Goal: Navigation & Orientation: Locate item on page

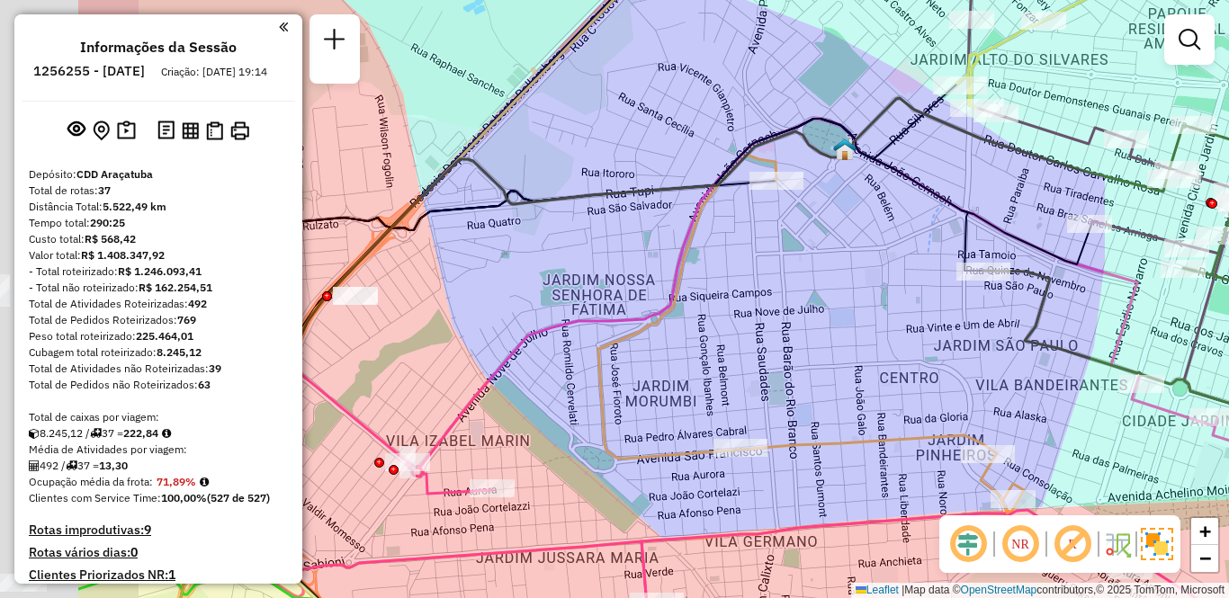
drag, startPoint x: 485, startPoint y: 265, endPoint x: 603, endPoint y: 334, distance: 136.3
click at [1047, 251] on icon at bounding box center [765, 374] width 1126 height 511
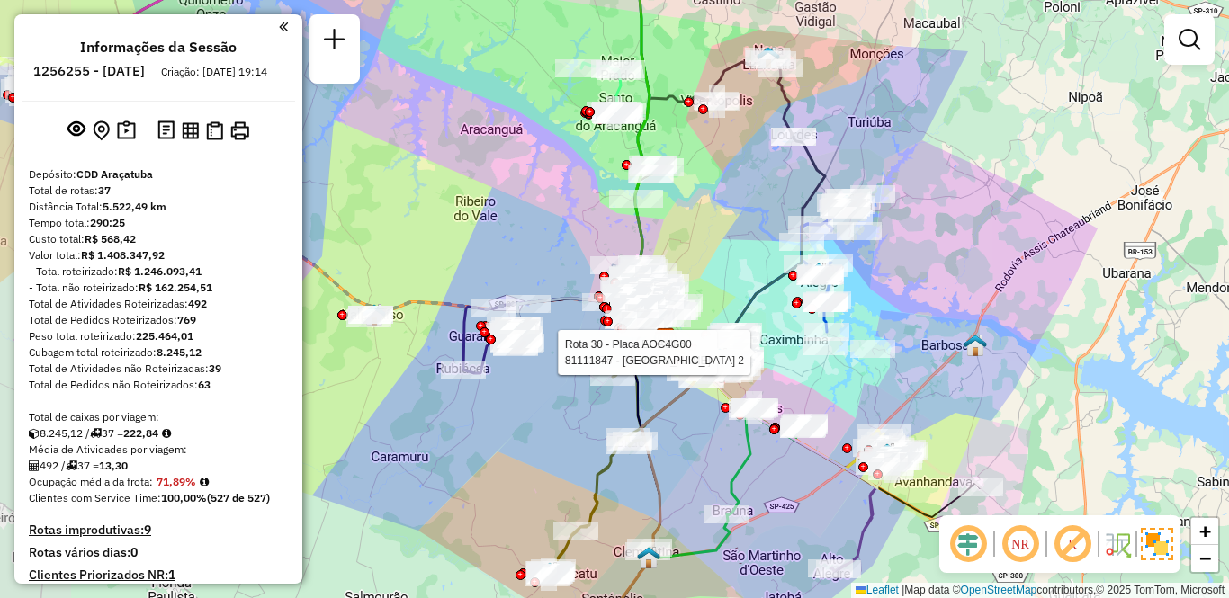
drag, startPoint x: 507, startPoint y: 337, endPoint x: 619, endPoint y: 339, distance: 111.6
click at [619, 337] on div at bounding box center [641, 328] width 45 height 18
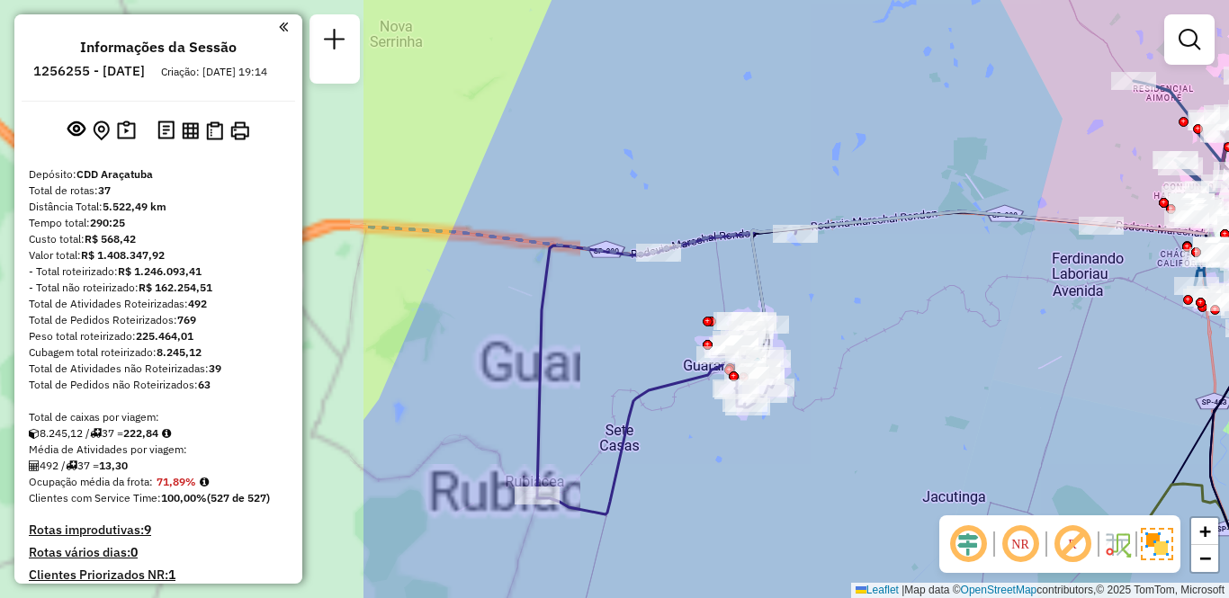
drag, startPoint x: 871, startPoint y: 334, endPoint x: 945, endPoint y: 320, distance: 75.0
click at [945, 320] on div "Rota 36 - Placa EOA6I05 81113175 - CELSO MONTORO Rota 30 - Placa AOC4G00 811118…" at bounding box center [614, 299] width 1229 height 598
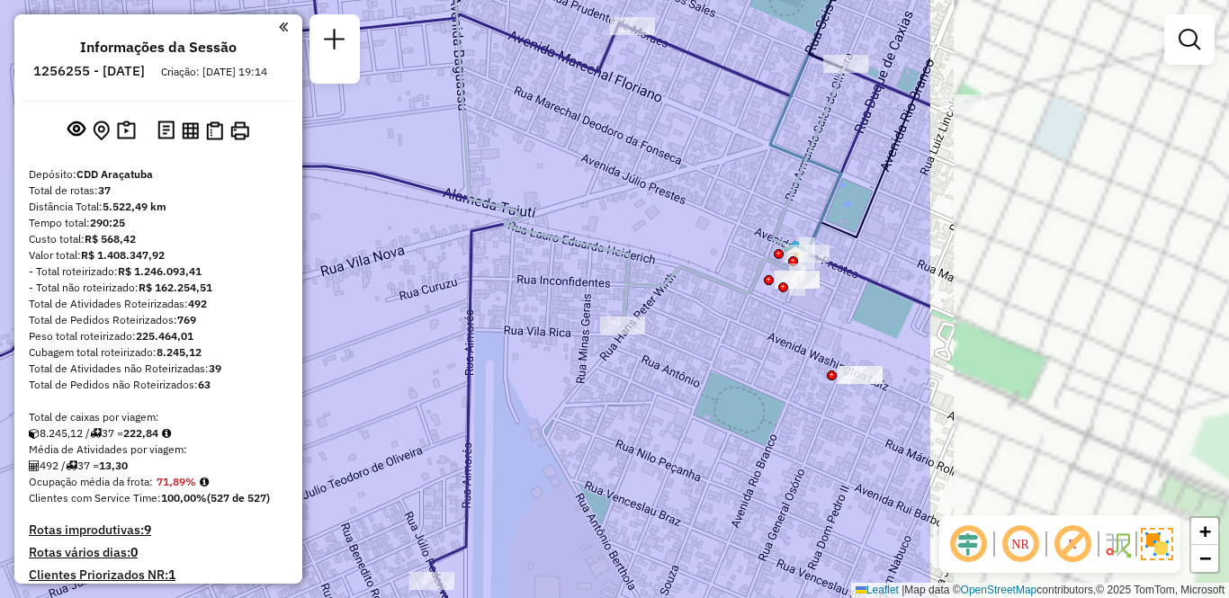
drag, startPoint x: 858, startPoint y: 328, endPoint x: 435, endPoint y: 342, distance: 423.1
click at [435, 342] on div "Rota 36 - Placa EOA6I05 81113175 - CELSO MONTORO Rota 30 - Placa AOC4G00 811118…" at bounding box center [614, 299] width 1229 height 598
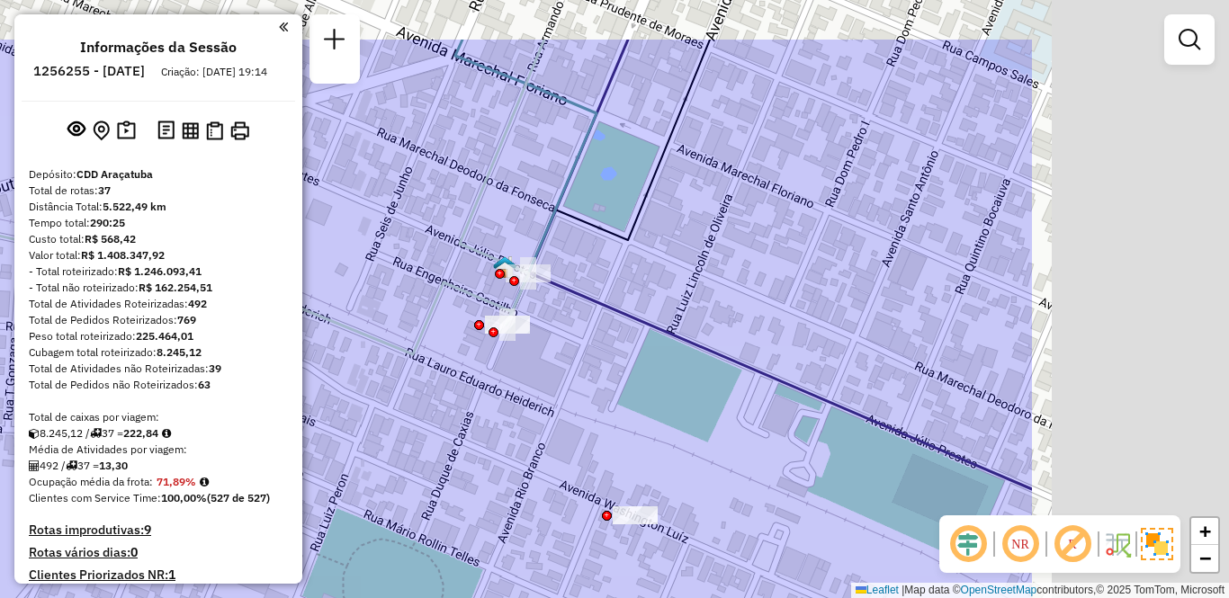
drag, startPoint x: 948, startPoint y: 264, endPoint x: 629, endPoint y: 363, distance: 334.4
click at [629, 363] on div "Rota 36 - Placa EOA6I05 81113175 - CELSO MONTORO Rota 30 - Placa AOC4G00 811118…" at bounding box center [614, 299] width 1229 height 598
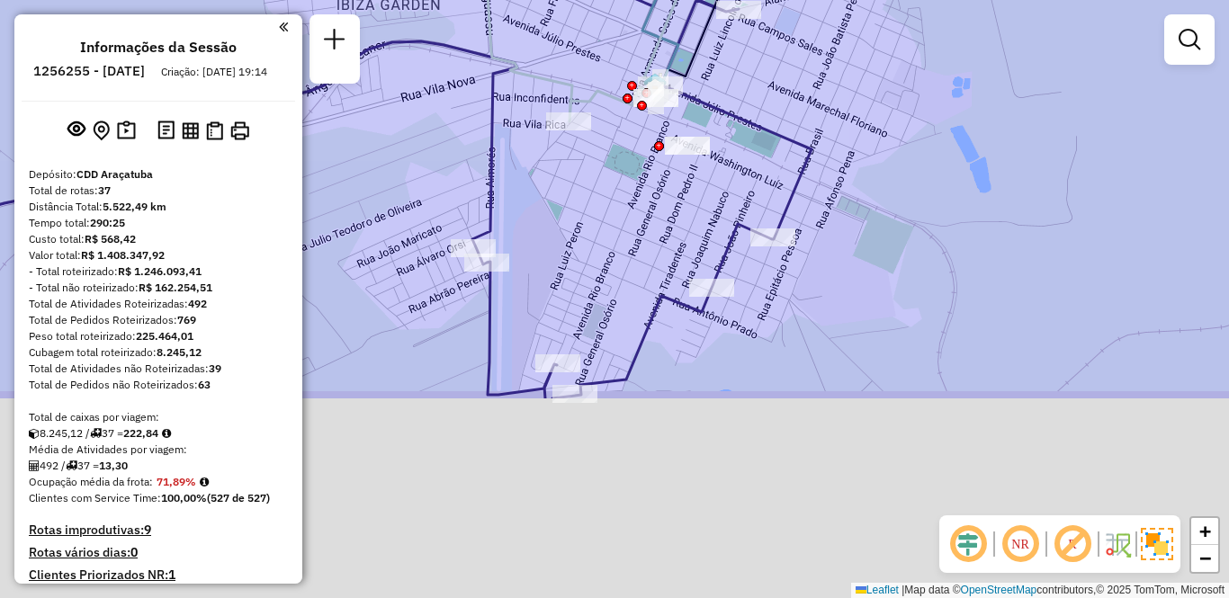
drag, startPoint x: 568, startPoint y: 408, endPoint x: 649, endPoint y: 157, distance: 262.9
click at [649, 157] on div "Rota 36 - Placa EOA6I05 81113175 - CELSO MONTORO Rota 30 - Placa AOC4G00 811118…" at bounding box center [614, 299] width 1229 height 598
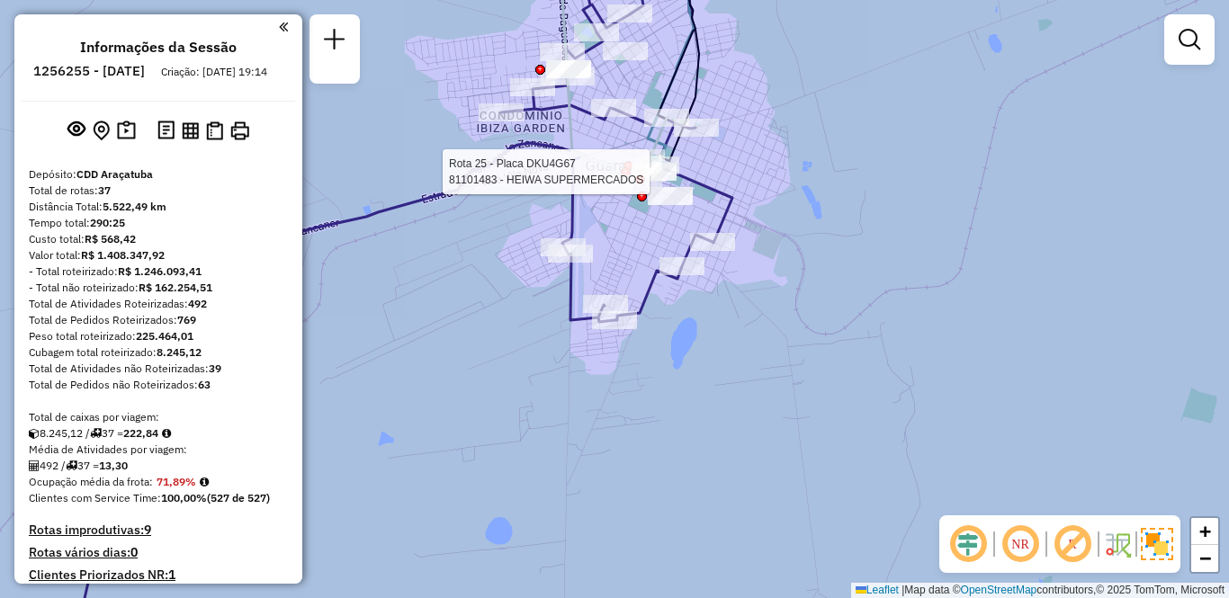
click at [488, 239] on div "Rota 36 - Placa EOA6I05 81113175 - CELSO MONTORO Rota 30 - Placa AOC4G00 811118…" at bounding box center [614, 299] width 1229 height 598
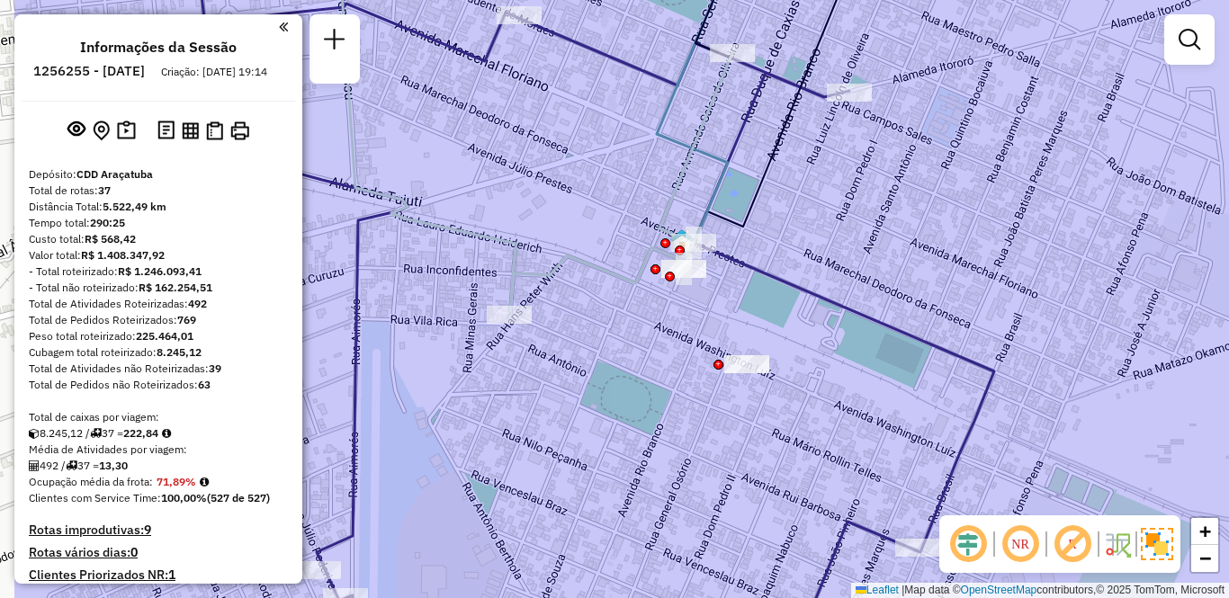
drag, startPoint x: 620, startPoint y: 163, endPoint x: 752, endPoint y: 169, distance: 132.4
click at [760, 148] on icon at bounding box center [766, 106] width 166 height 328
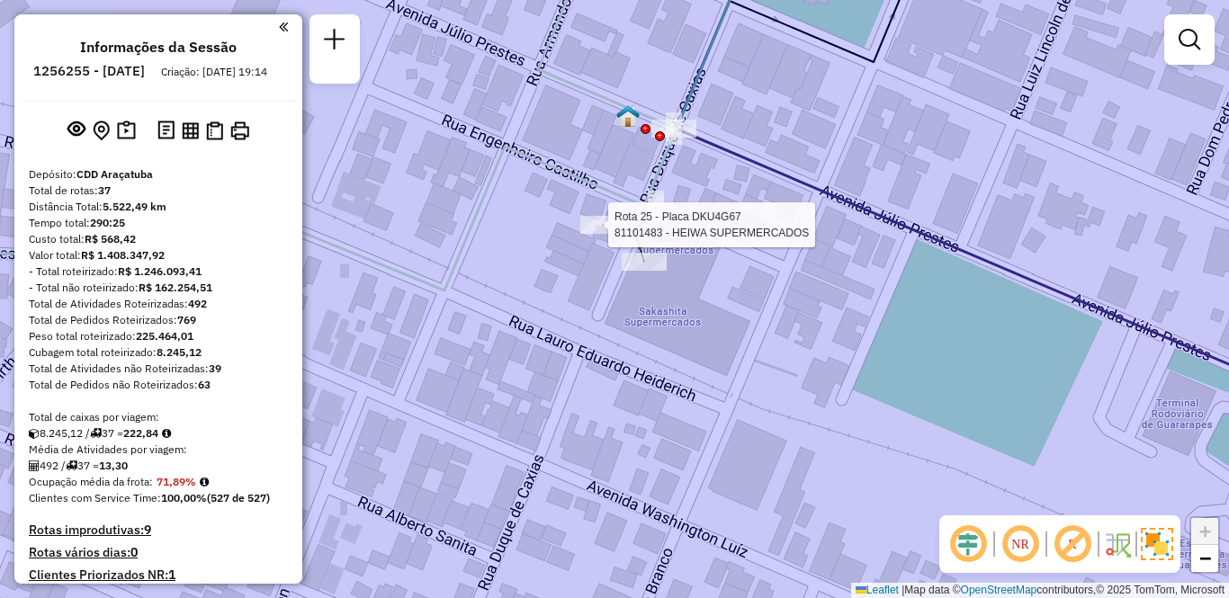
select select "**********"
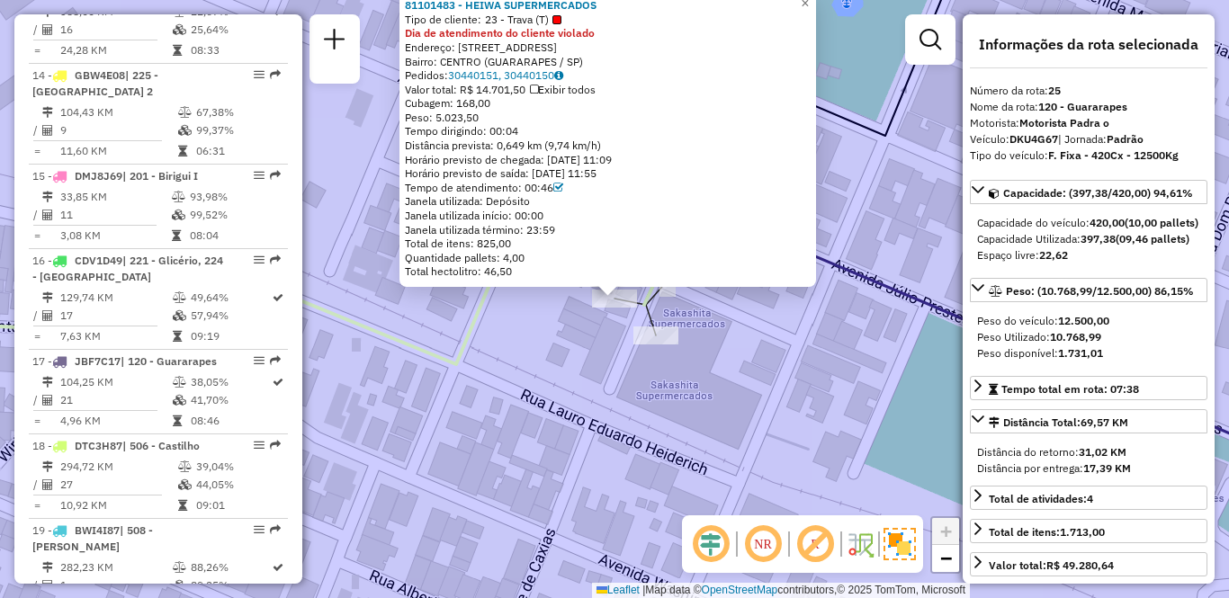
scroll to position [3075, 0]
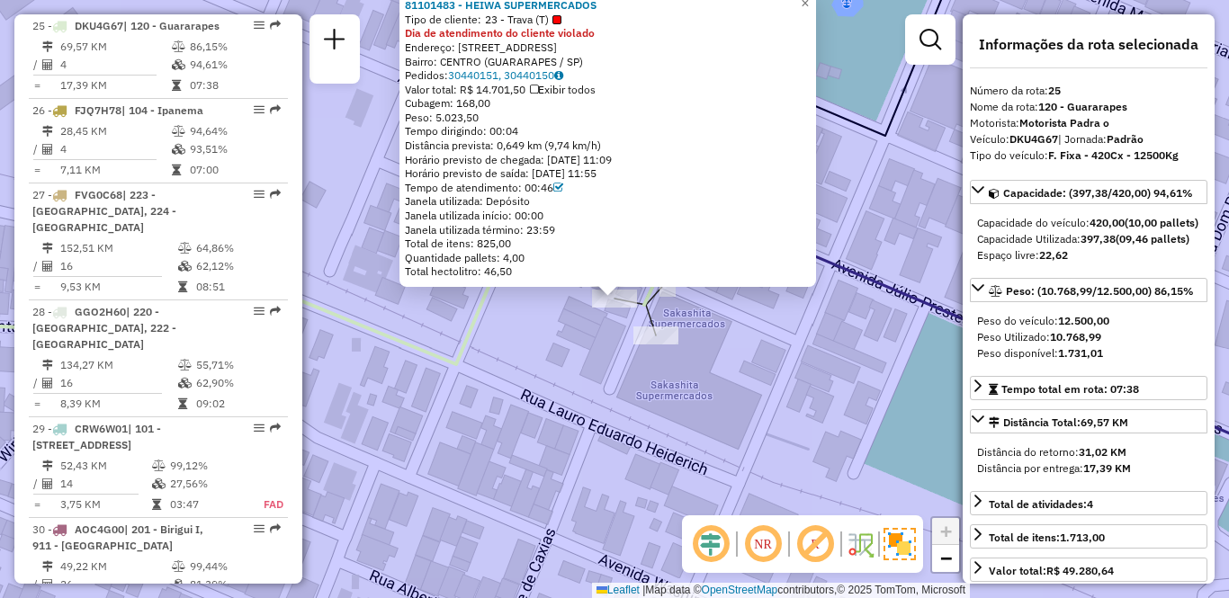
drag, startPoint x: 411, startPoint y: 260, endPoint x: 531, endPoint y: 258, distance: 119.7
click at [531, 258] on div "Quantidade pallets: 4,00" at bounding box center [608, 258] width 406 height 14
